Goal: Find specific page/section: Find specific page/section

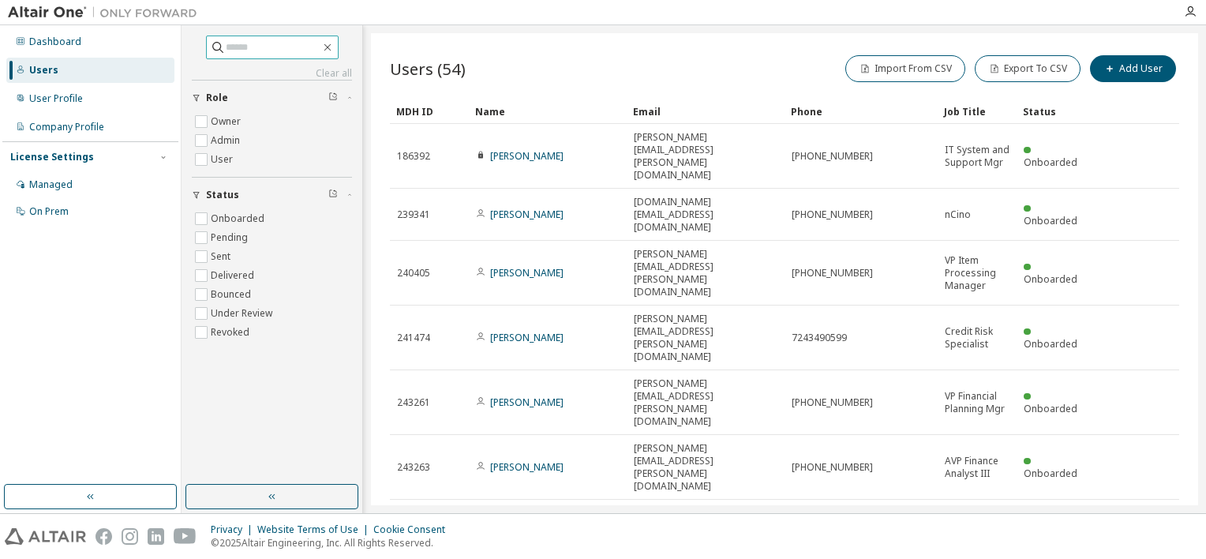
click at [243, 41] on input "text" at bounding box center [273, 47] width 95 height 16
paste input "**********"
type input "**********"
